Goal: Transaction & Acquisition: Purchase product/service

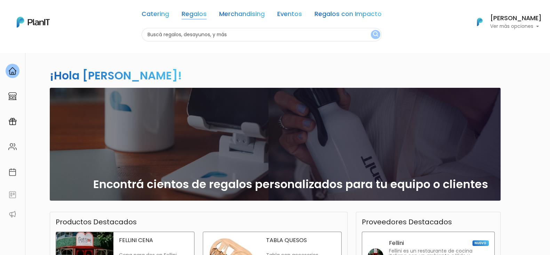
click at [202, 11] on link "Regalos" at bounding box center [194, 15] width 25 height 8
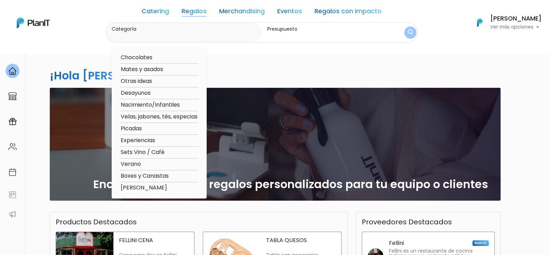
click at [155, 80] on option "Otras ideas" at bounding box center [159, 81] width 78 height 9
type input "Otras ideas"
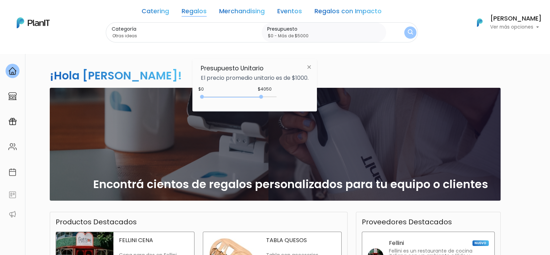
type input "$0 - Más de $5000"
drag, startPoint x: 216, startPoint y: 95, endPoint x: 288, endPoint y: 96, distance: 72.1
click at [288, 96] on div "+$5000 $0 0 : 5000 0 5000 0,5000" at bounding box center [255, 98] width 108 height 14
click at [313, 68] on img at bounding box center [309, 67] width 13 height 13
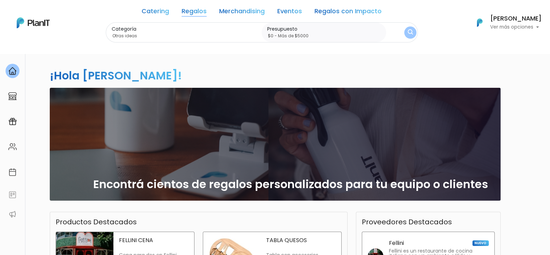
click at [413, 28] on button "submit" at bounding box center [410, 32] width 15 height 15
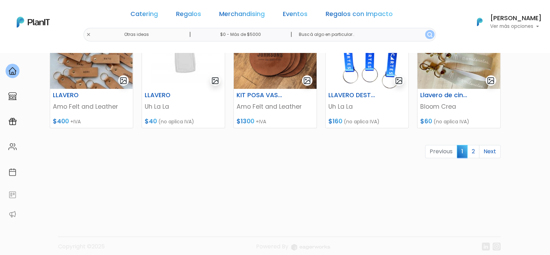
scroll to position [354, 0]
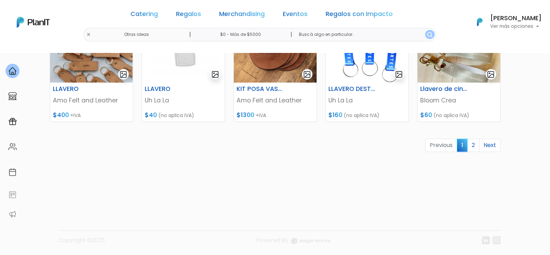
click at [494, 147] on link "Next" at bounding box center [490, 145] width 22 height 13
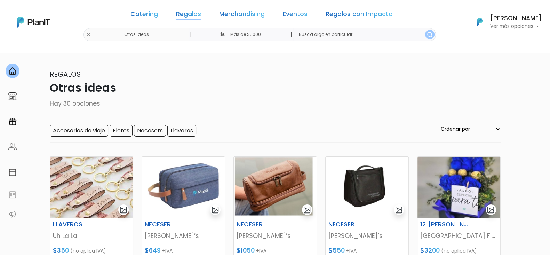
click at [195, 12] on link "Regalos" at bounding box center [188, 15] width 25 height 8
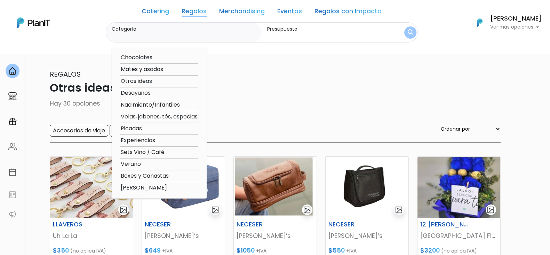
click at [148, 152] on option "Sets Vino / Café" at bounding box center [159, 152] width 78 height 9
type input "Sets Vino / Café"
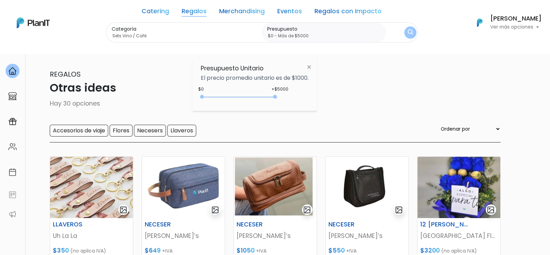
drag, startPoint x: 218, startPoint y: 95, endPoint x: 413, endPoint y: 74, distance: 196.7
click at [416, 102] on body "Catering Regalos Merchandising Eventos Regalos con Impacto Otras ideas | $0 - M…" at bounding box center [275, 127] width 550 height 255
type input "$0 - Más de $5000"
click at [411, 31] on img "submit" at bounding box center [410, 32] width 5 height 7
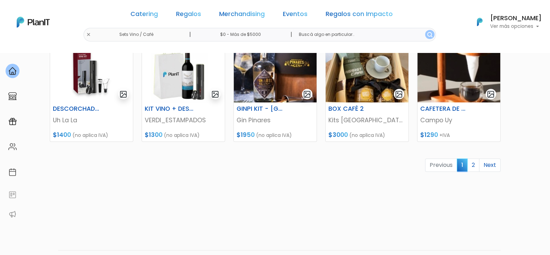
scroll to position [348, 0]
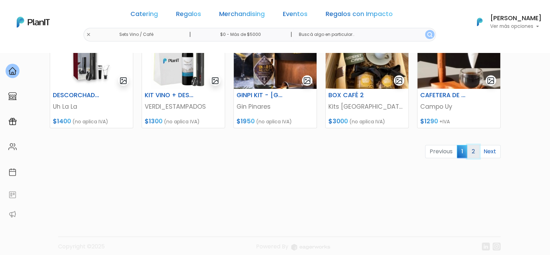
click at [478, 150] on link "2" at bounding box center [473, 151] width 12 height 13
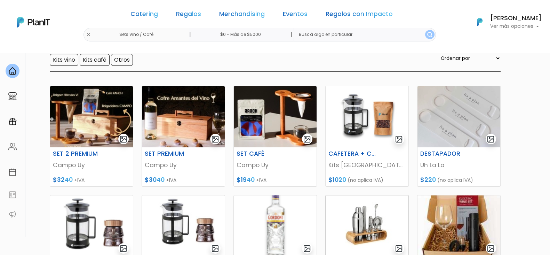
scroll to position [158, 0]
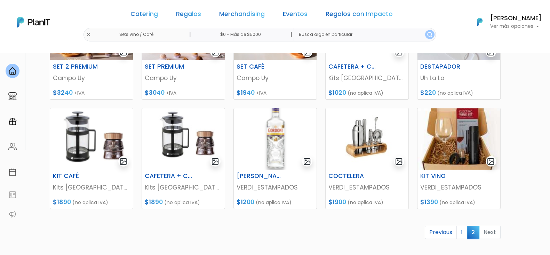
drag, startPoint x: 343, startPoint y: 173, endPoint x: 312, endPoint y: 221, distance: 56.5
click at [313, 225] on div "SET 2 PREMIUM Campo Uy $3240 +IVA SET PREMIUM Campo Uy $3040 +IVA SET CAFÉ Camp…" at bounding box center [275, 136] width 459 height 293
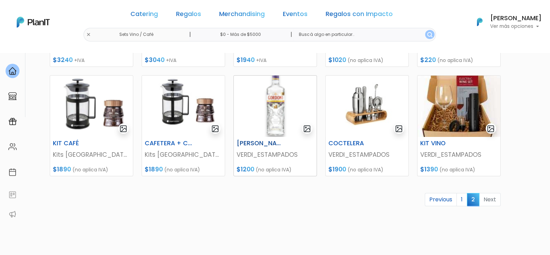
scroll to position [201, 0]
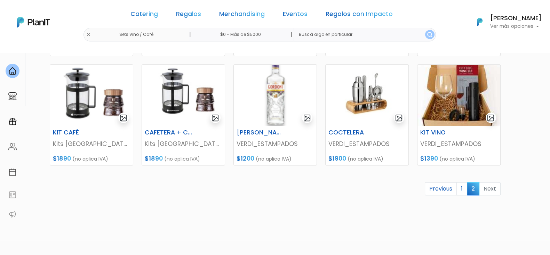
drag, startPoint x: 345, startPoint y: 131, endPoint x: 216, endPoint y: 176, distance: 136.4
click at [215, 176] on div "SET 2 PREMIUM Campo Uy $3240 +IVA SET PREMIUM Campo Uy $3040 +IVA SET CAFÉ Camp…" at bounding box center [275, 93] width 459 height 293
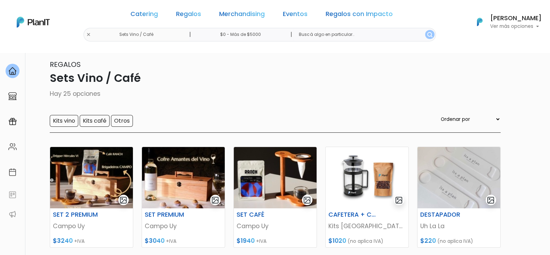
scroll to position [0, 0]
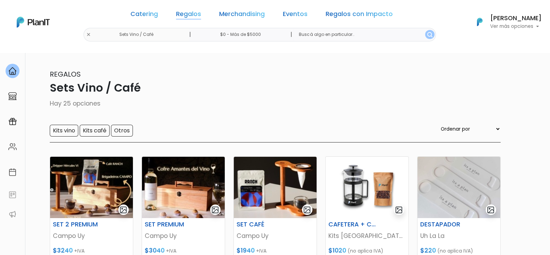
click at [201, 13] on link "Regalos" at bounding box center [188, 15] width 25 height 8
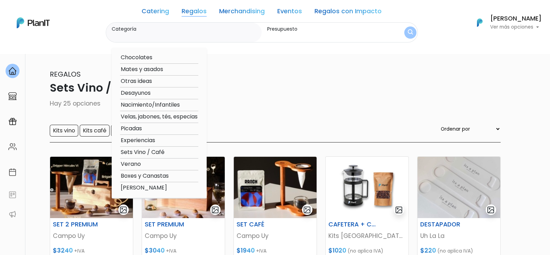
click at [156, 70] on option "Mates y asados" at bounding box center [159, 69] width 78 height 9
type input "Mates y asados"
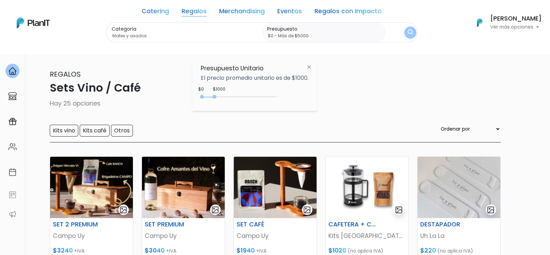
type input "$0 - Más de $5000"
drag, startPoint x: 217, startPoint y: 96, endPoint x: 407, endPoint y: 102, distance: 190.2
click at [407, 102] on body "Catering Regalos Merchandising Eventos Regalos con Impacto Sets Vino / Café | $…" at bounding box center [275, 127] width 550 height 255
click at [409, 32] on img "submit" at bounding box center [410, 32] width 5 height 7
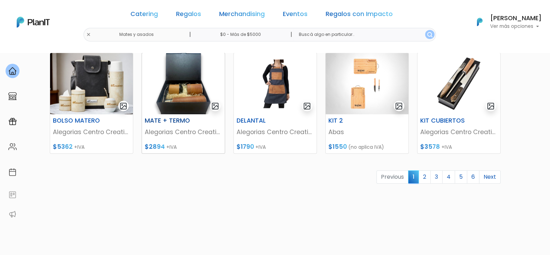
scroll to position [354, 0]
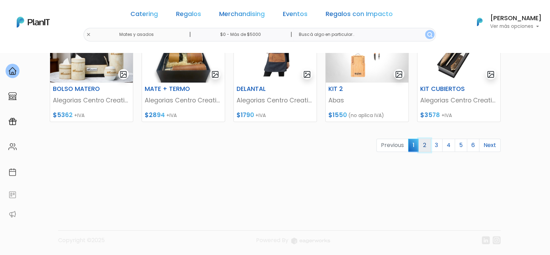
click at [428, 143] on link "2" at bounding box center [425, 145] width 12 height 13
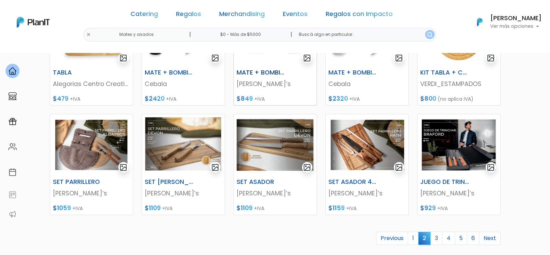
scroll to position [304, 0]
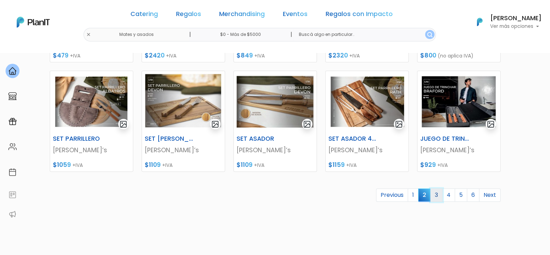
click at [433, 193] on link "3" at bounding box center [437, 194] width 12 height 13
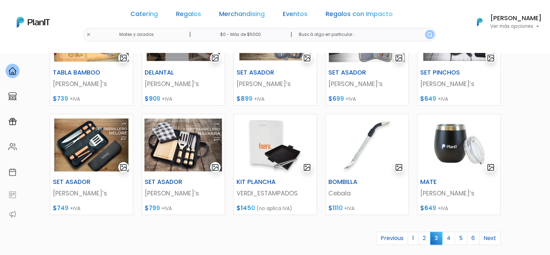
scroll to position [304, 0]
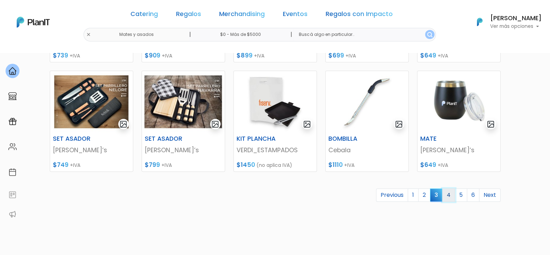
click at [453, 196] on link "4" at bounding box center [448, 194] width 13 height 13
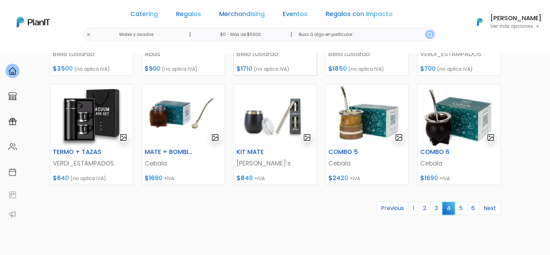
scroll to position [304, 0]
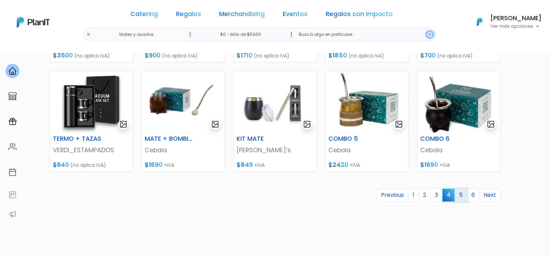
click at [459, 192] on link "5" at bounding box center [461, 194] width 13 height 13
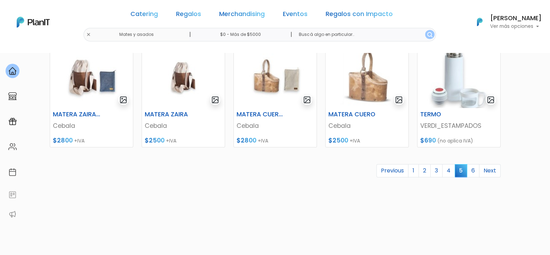
scroll to position [348, 0]
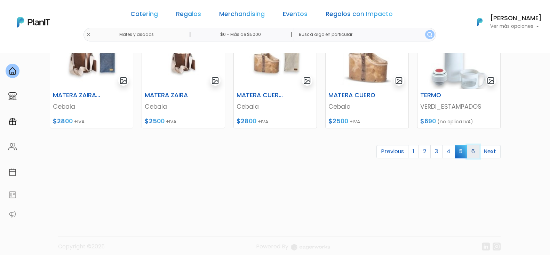
click at [478, 150] on link "6" at bounding box center [473, 151] width 13 height 13
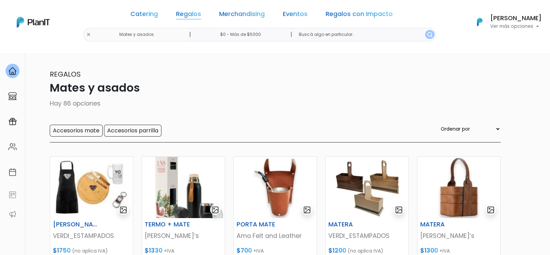
click at [195, 18] on link "Regalos" at bounding box center [188, 15] width 25 height 8
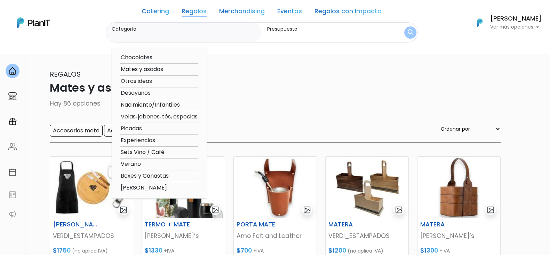
click at [140, 58] on option "Chocolates" at bounding box center [159, 57] width 78 height 9
type input "Chocolates"
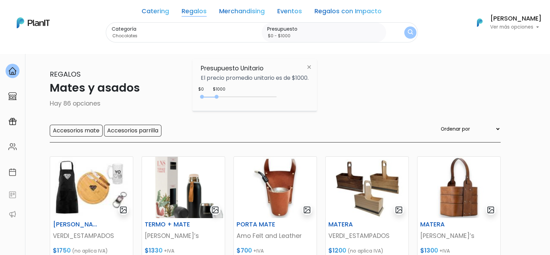
drag, startPoint x: 216, startPoint y: 92, endPoint x: 317, endPoint y: 98, distance: 101.8
click at [317, 98] on div "Presupuesto Unitario El precio promedio unitario es de $1000. $1000 $0 0 : 1000…" at bounding box center [254, 85] width 125 height 52
type input "$0 - Más de $5000"
drag, startPoint x: 216, startPoint y: 96, endPoint x: 404, endPoint y: 101, distance: 188.7
click at [406, 103] on body "Catering Regalos Merchandising Eventos Regalos con Impacto Mates y asados | $0 …" at bounding box center [275, 127] width 550 height 255
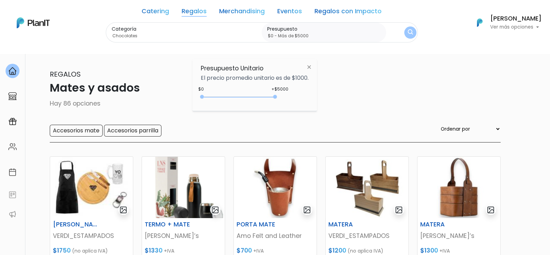
click at [405, 30] on button "submit" at bounding box center [410, 32] width 12 height 12
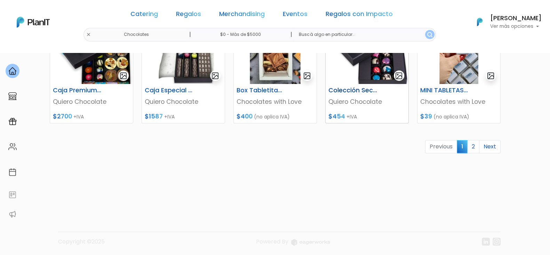
scroll to position [354, 0]
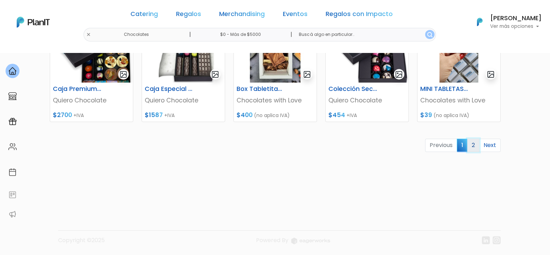
click at [472, 141] on link "2" at bounding box center [473, 145] width 12 height 13
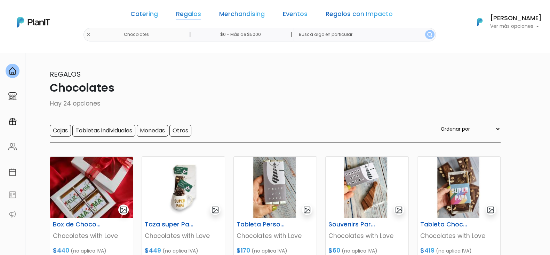
click at [185, 16] on link "Regalos" at bounding box center [188, 15] width 25 height 8
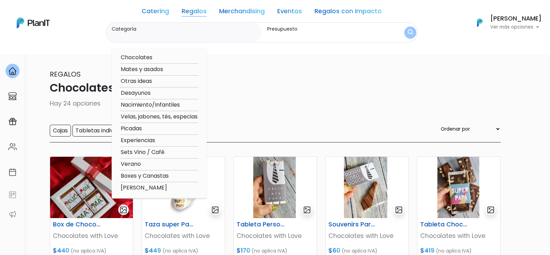
click at [148, 92] on option "Desayunos" at bounding box center [159, 93] width 78 height 9
type input "Desayunos"
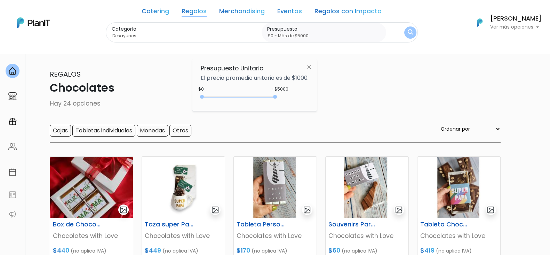
type input "$0 - Más de $5000"
drag, startPoint x: 214, startPoint y: 96, endPoint x: 327, endPoint y: 99, distance: 113.2
click at [327, 101] on body "Catering Regalos Merchandising Eventos Regalos con Impacto Chocolates | $0 - Má…" at bounding box center [275, 127] width 550 height 255
click at [409, 34] on img "submit" at bounding box center [410, 32] width 5 height 7
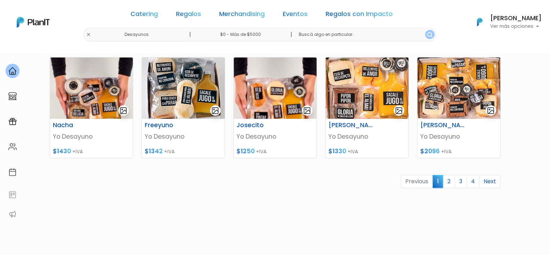
scroll to position [304, 0]
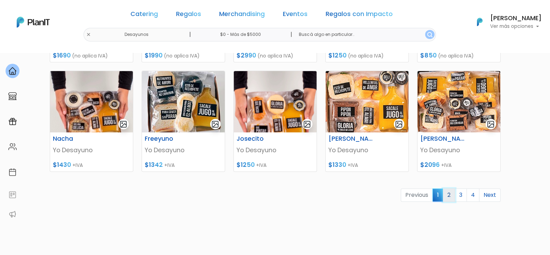
click at [444, 192] on link "2" at bounding box center [449, 194] width 12 height 13
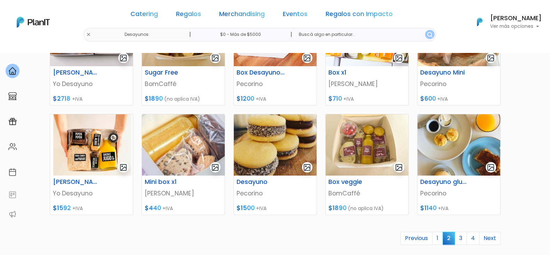
scroll to position [304, 0]
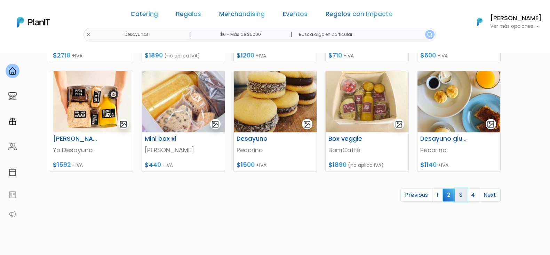
click at [459, 192] on link "3" at bounding box center [461, 194] width 12 height 13
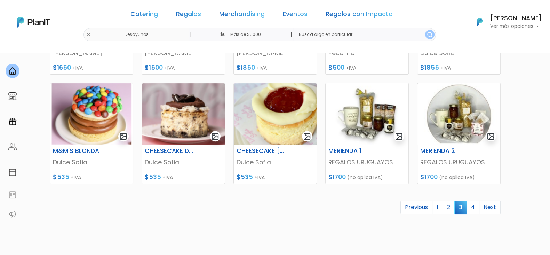
scroll to position [304, 0]
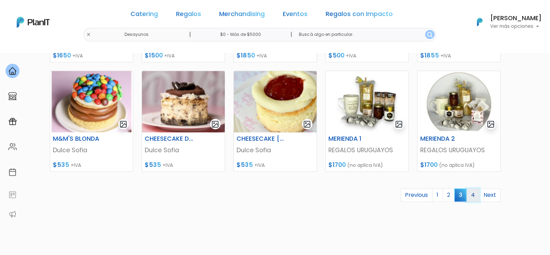
click at [473, 195] on link "4" at bounding box center [473, 194] width 13 height 13
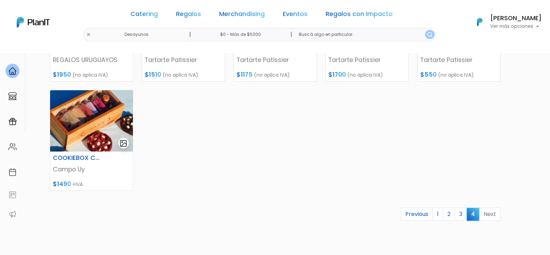
scroll to position [218, 0]
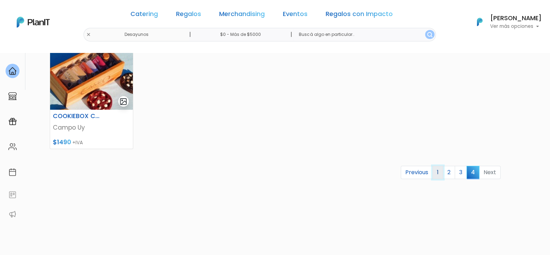
click at [441, 173] on link "1" at bounding box center [438, 172] width 11 height 13
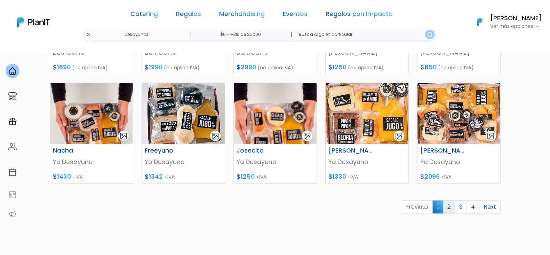
scroll to position [304, 0]
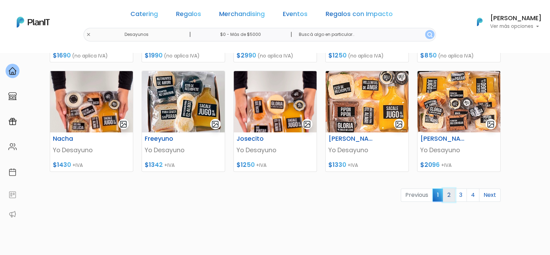
click at [454, 195] on link "2" at bounding box center [449, 194] width 12 height 13
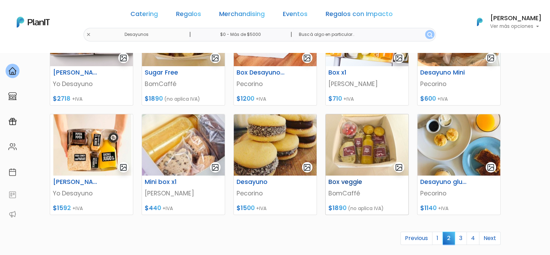
scroll to position [304, 0]
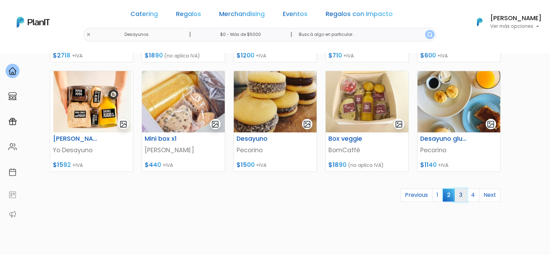
click at [460, 191] on link "3" at bounding box center [461, 194] width 12 height 13
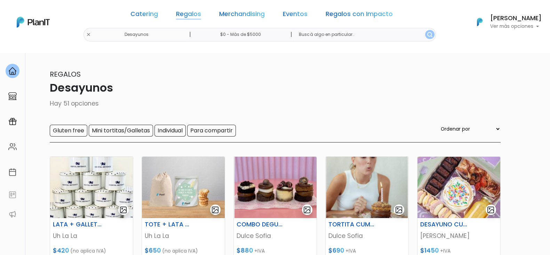
click at [198, 16] on link "Regalos" at bounding box center [188, 15] width 25 height 8
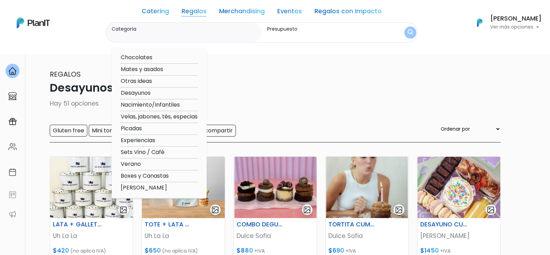
click at [147, 116] on option "Velas, jabones, tés, especias" at bounding box center [159, 116] width 78 height 9
type input "Velas, jabones, tés, especias"
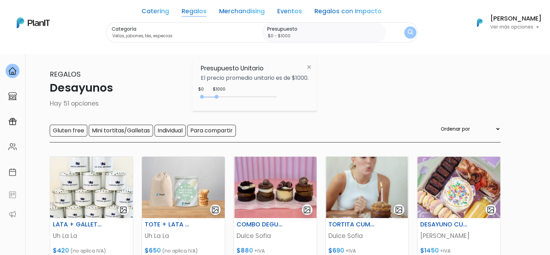
click at [218, 93] on div "$1000 $0 0 : 1000 0 1000 0,1000" at bounding box center [255, 98] width 108 height 14
drag, startPoint x: 216, startPoint y: 94, endPoint x: 366, endPoint y: 80, distance: 150.7
click at [350, 100] on body "Catering Regalos Merchandising Eventos Regalos con Impacto Desayunos | $0 - Más…" at bounding box center [275, 127] width 550 height 255
type input "$0 - Más de $5000"
click at [408, 32] on img "submit" at bounding box center [410, 32] width 5 height 7
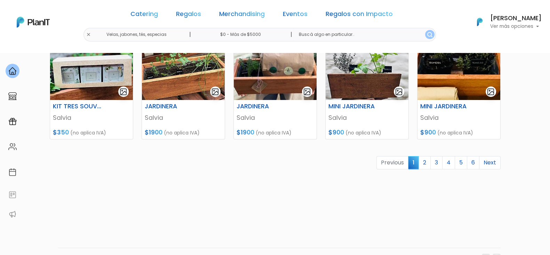
scroll to position [348, 0]
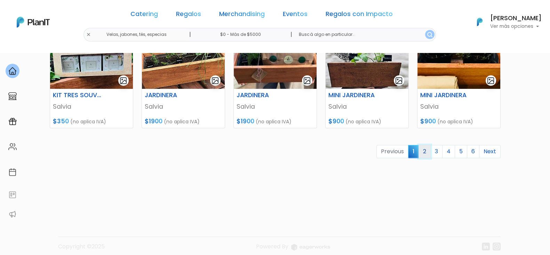
click at [426, 149] on link "2" at bounding box center [425, 151] width 12 height 13
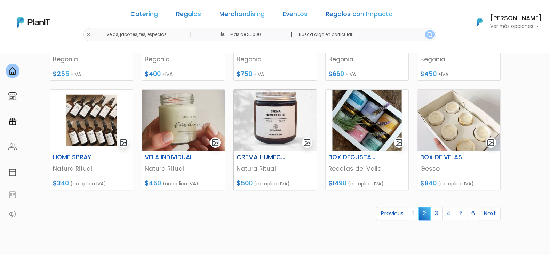
scroll to position [304, 0]
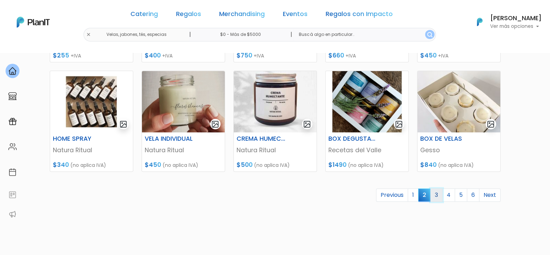
click at [435, 194] on link "3" at bounding box center [437, 194] width 12 height 13
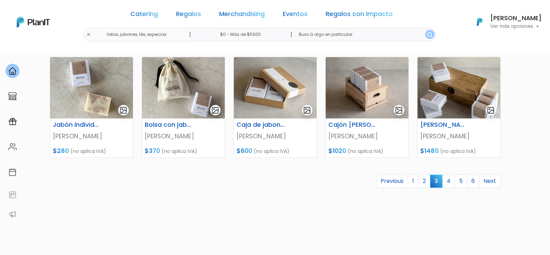
scroll to position [304, 0]
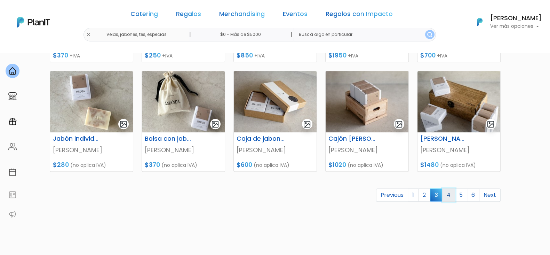
click at [452, 190] on link "4" at bounding box center [448, 194] width 13 height 13
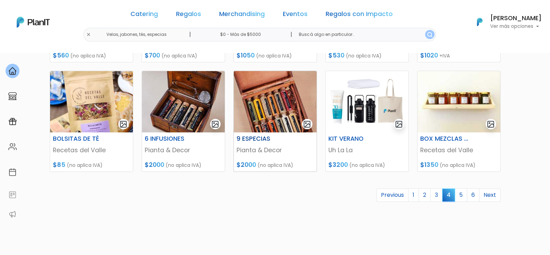
scroll to position [348, 0]
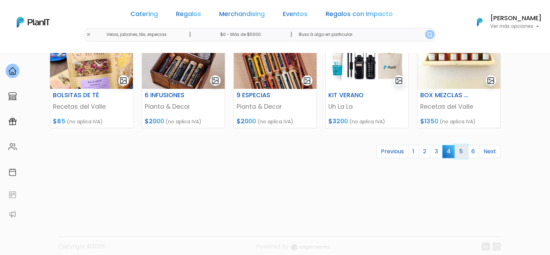
click at [462, 154] on link "5" at bounding box center [461, 151] width 13 height 13
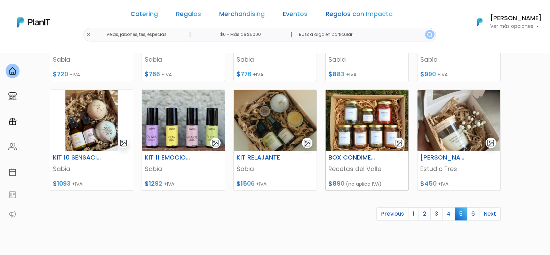
scroll to position [304, 0]
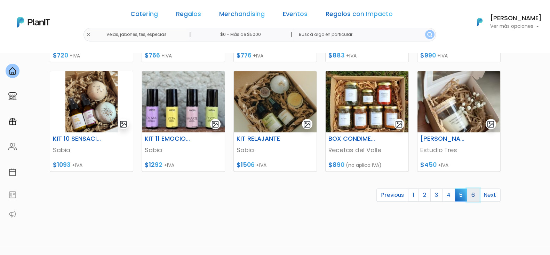
click at [473, 194] on link "6" at bounding box center [473, 194] width 13 height 13
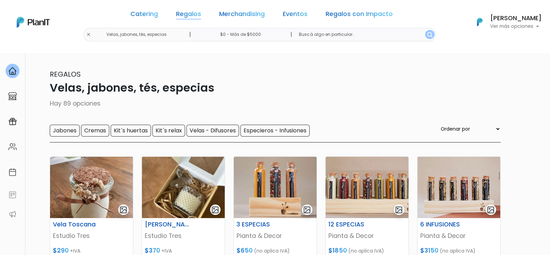
click at [194, 13] on link "Regalos" at bounding box center [188, 15] width 25 height 8
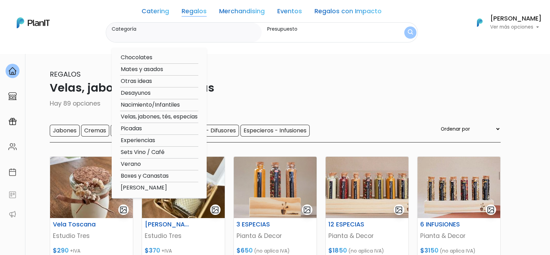
click at [140, 165] on option "Verano" at bounding box center [159, 164] width 78 height 9
type input "Verano"
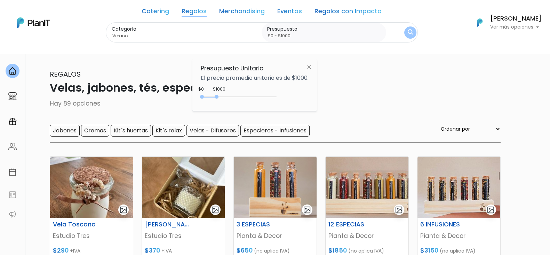
click at [218, 99] on div "0 : 1000 0 1000" at bounding box center [240, 98] width 73 height 7
drag, startPoint x: 217, startPoint y: 97, endPoint x: 364, endPoint y: 87, distance: 147.2
click at [353, 98] on body "Catering Regalos Merchandising Eventos Regalos con Impacto Velas, jabones, tés,…" at bounding box center [275, 127] width 550 height 255
type input "$0 - Más de $5000"
click at [408, 30] on img "submit" at bounding box center [411, 32] width 6 height 7
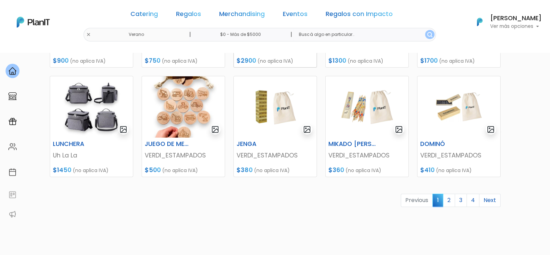
scroll to position [348, 0]
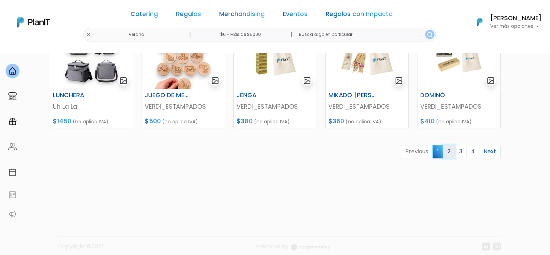
click at [446, 148] on link "2" at bounding box center [449, 151] width 12 height 13
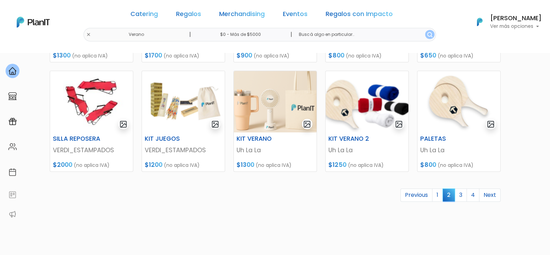
scroll to position [348, 0]
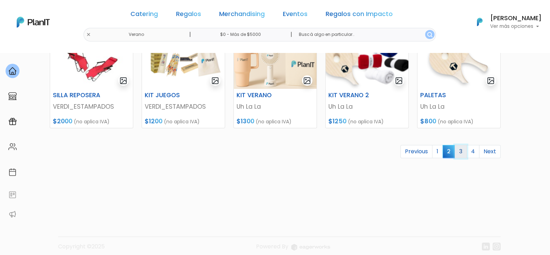
click at [458, 150] on link "3" at bounding box center [461, 151] width 12 height 13
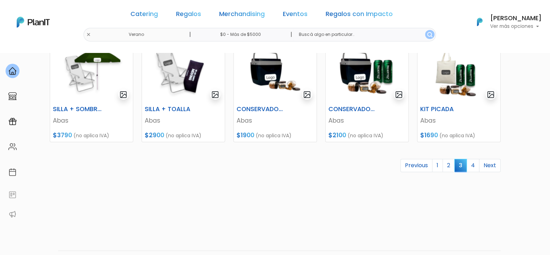
scroll to position [348, 0]
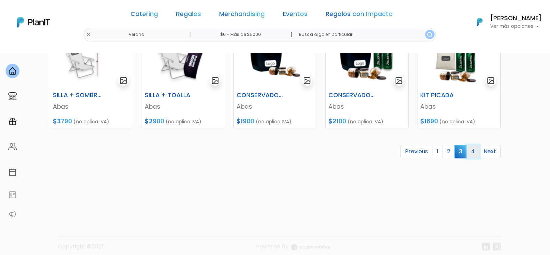
click at [471, 149] on link "4" at bounding box center [473, 151] width 13 height 13
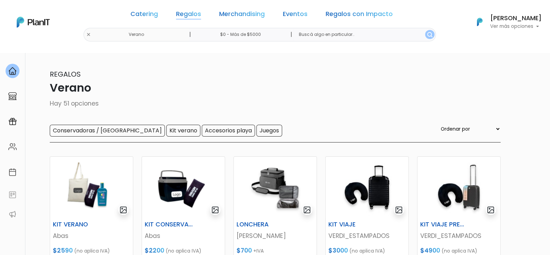
click at [185, 13] on link "Regalos" at bounding box center [188, 15] width 25 height 8
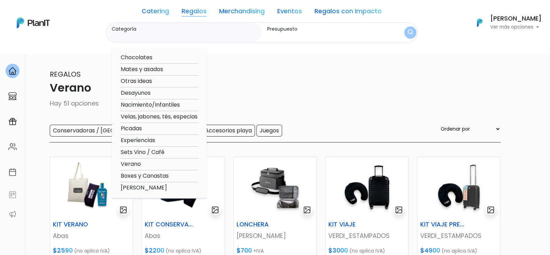
click at [150, 139] on option "Experiencias" at bounding box center [159, 140] width 78 height 9
type input "Experiencias"
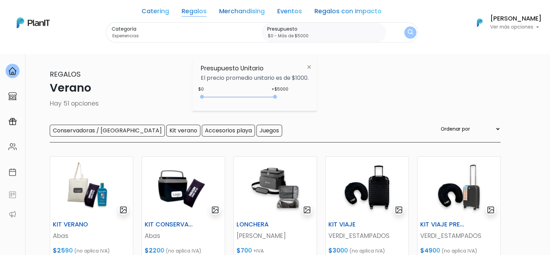
drag, startPoint x: 215, startPoint y: 96, endPoint x: 358, endPoint y: 78, distance: 143.5
click at [349, 92] on body "Catering Regalos Merchandising Eventos Regalos con Impacto [GEOGRAPHIC_DATA] | …" at bounding box center [275, 127] width 550 height 255
type input "$0 - Más de $5000"
click at [411, 29] on img "submit" at bounding box center [410, 32] width 5 height 7
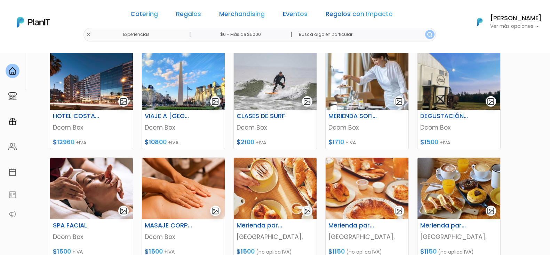
scroll to position [348, 0]
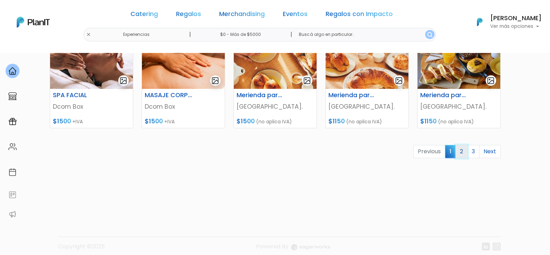
click at [464, 149] on link "2" at bounding box center [462, 151] width 12 height 13
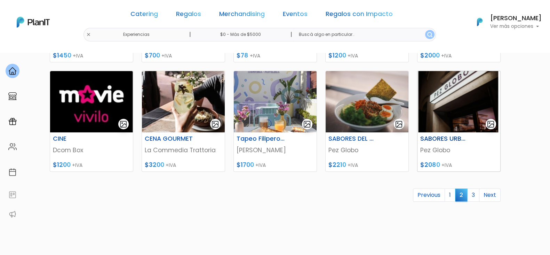
scroll to position [348, 0]
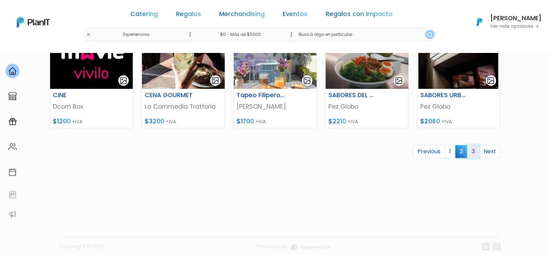
click at [473, 150] on link "3" at bounding box center [473, 151] width 12 height 13
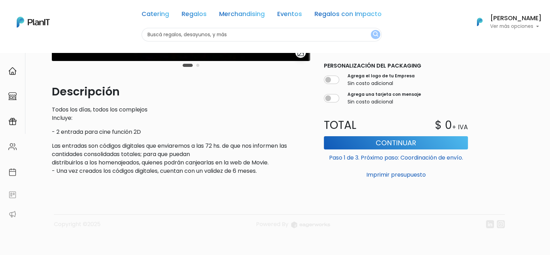
scroll to position [174, 0]
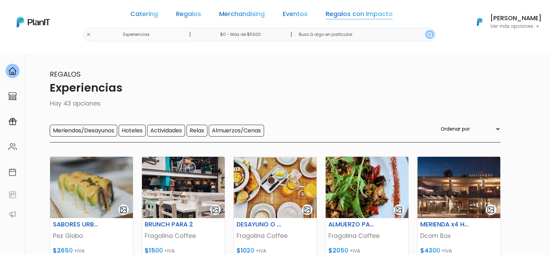
click at [364, 16] on link "Regalos con Impacto" at bounding box center [359, 15] width 67 height 8
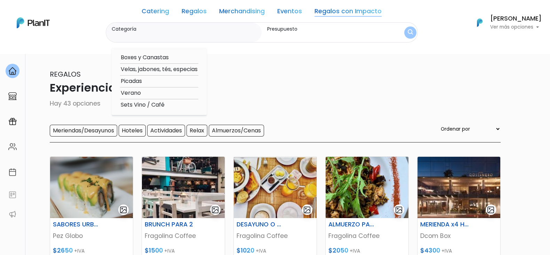
click at [162, 58] on option "Boxes y Canastas" at bounding box center [159, 57] width 78 height 9
type input "Boxes y Canastas"
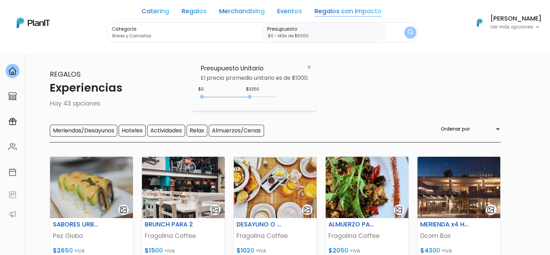
drag, startPoint x: 214, startPoint y: 97, endPoint x: 324, endPoint y: 91, distance: 109.8
click at [324, 91] on body "Catering Regalos Merchandising Eventos Regalos con Impacto Experiencias | $0 - …" at bounding box center [275, 127] width 550 height 255
type input "$0 - Más de $5000"
click at [403, 29] on div "Categoría Boxes y Canastas Boxes y Canastas Velas, jabones, tés, especias Picad…" at bounding box center [262, 32] width 312 height 21
click at [407, 30] on button "submit" at bounding box center [410, 32] width 12 height 12
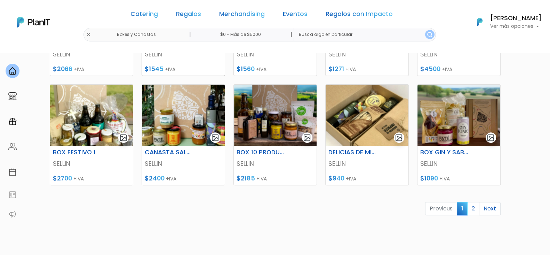
scroll to position [304, 0]
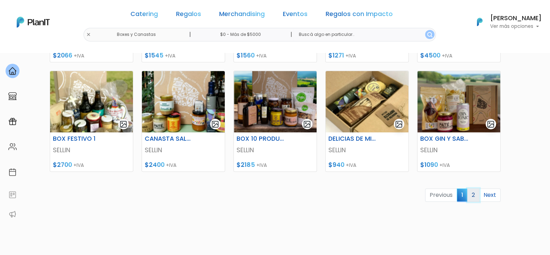
click at [471, 192] on link "2" at bounding box center [473, 194] width 12 height 13
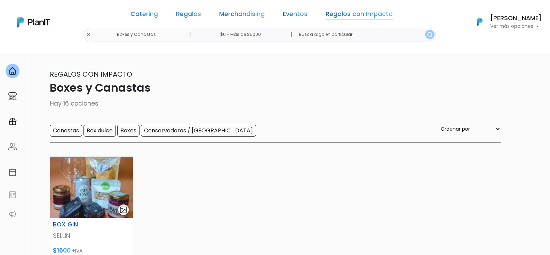
click at [326, 13] on link "Regalos con Impacto" at bounding box center [359, 15] width 67 height 8
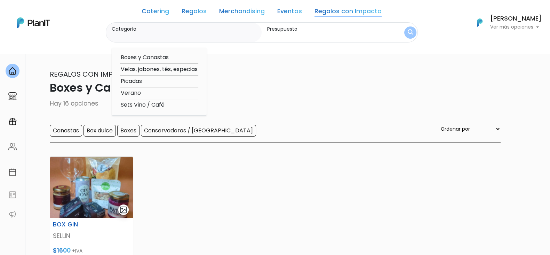
click at [176, 69] on option "Velas, jabones, tés, especias" at bounding box center [159, 69] width 78 height 9
type input "Velas, jabones, tés, especias"
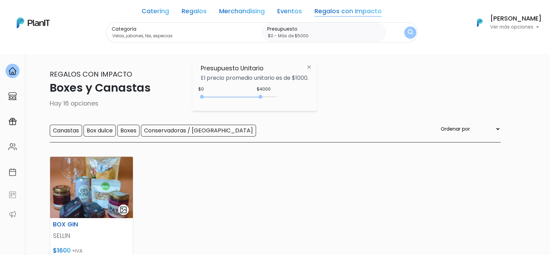
drag, startPoint x: 217, startPoint y: 96, endPoint x: 356, endPoint y: 84, distance: 139.5
click at [345, 93] on body "Catering Regalos Merchandising Eventos Regalos con Impacto Boxes y Canastas | $…" at bounding box center [275, 127] width 550 height 255
type input "$0 - Más de $5000"
click at [404, 32] on button "submit" at bounding box center [410, 32] width 12 height 12
